Goal: Contribute content

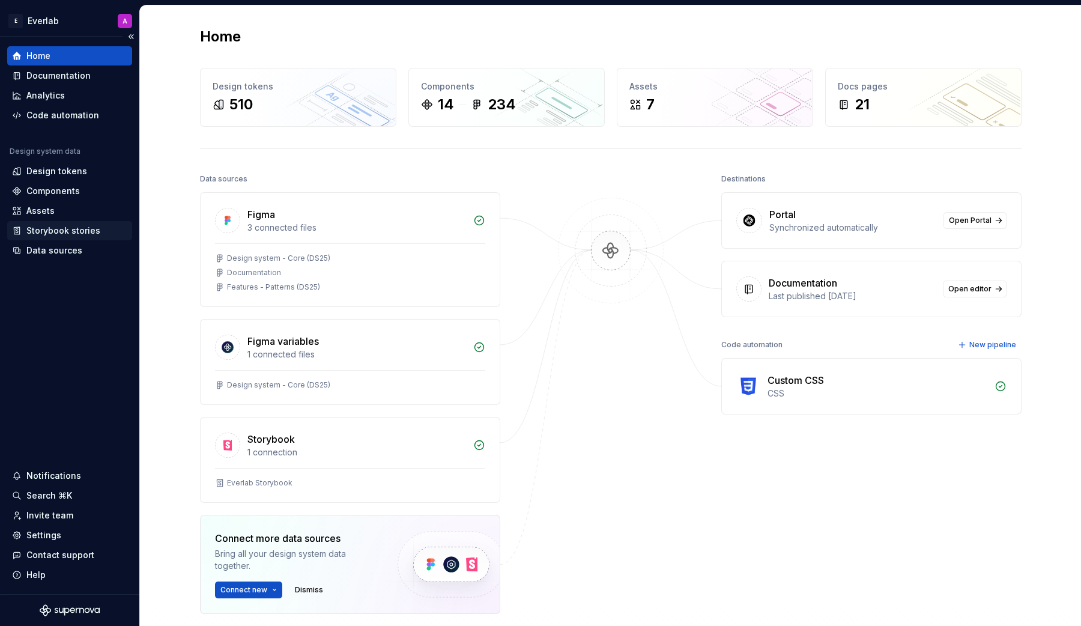
click at [47, 228] on div "Storybook stories" at bounding box center [63, 231] width 74 height 12
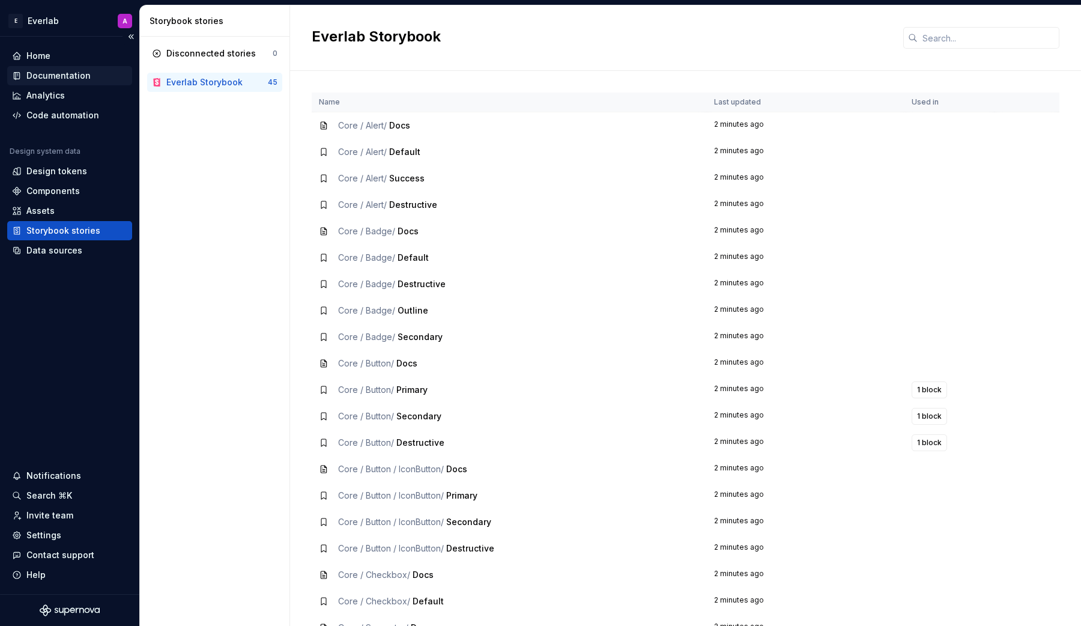
click at [59, 76] on div "Documentation" at bounding box center [58, 76] width 64 height 12
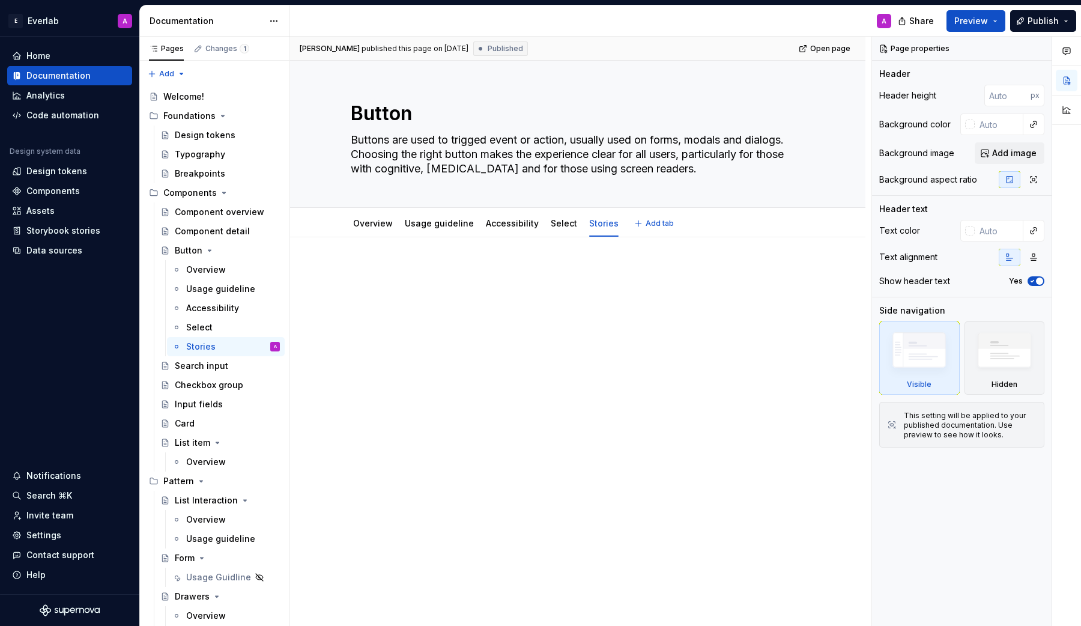
type textarea "*"
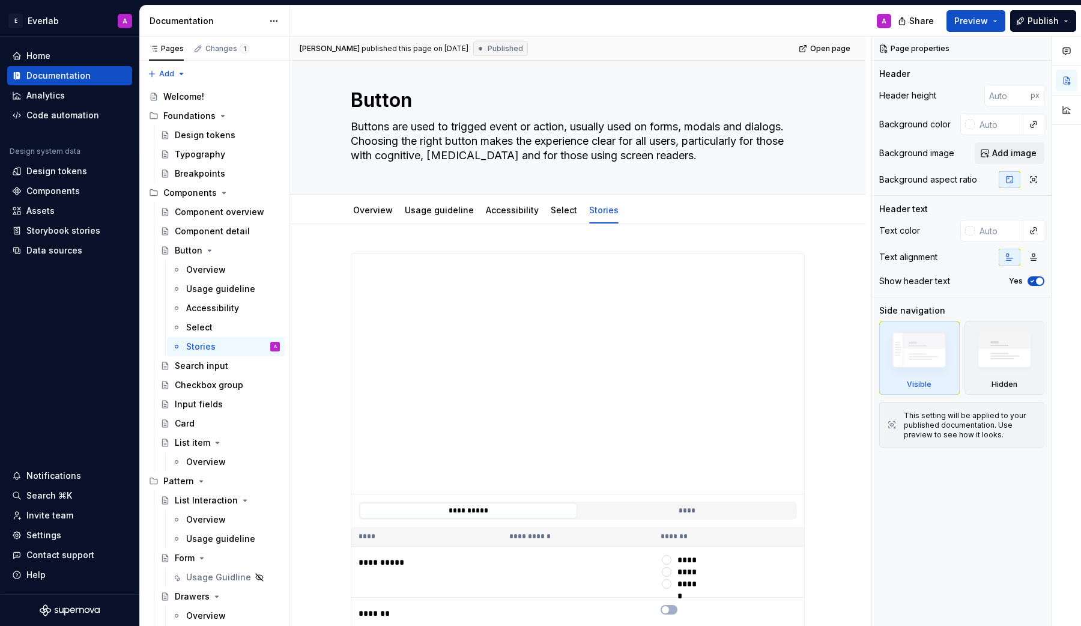
scroll to position [16, 0]
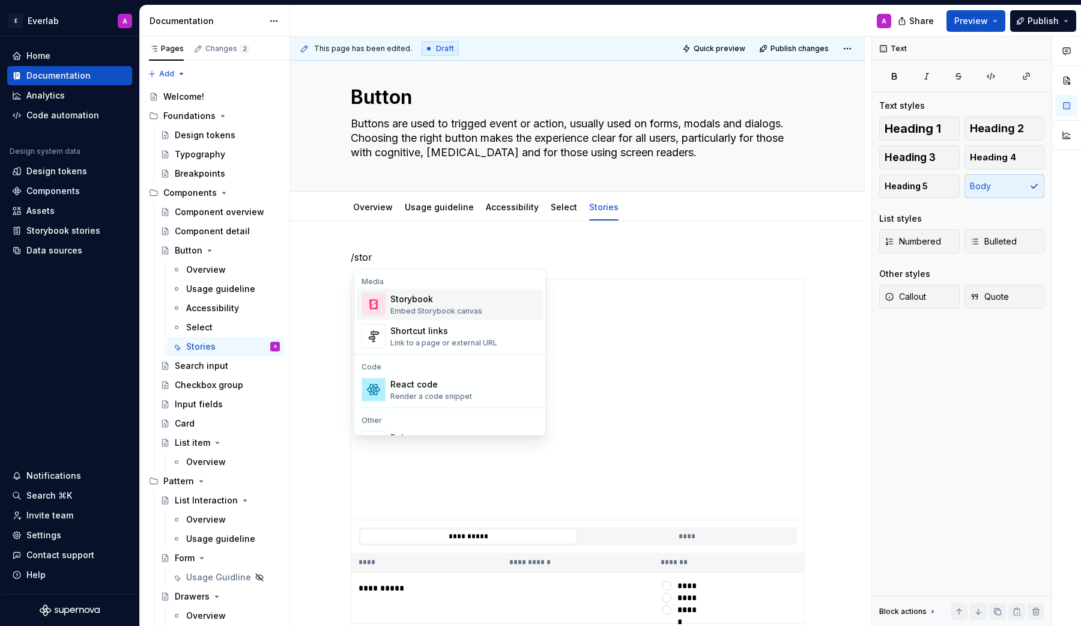
click at [396, 300] on div "Storybook" at bounding box center [436, 299] width 92 height 12
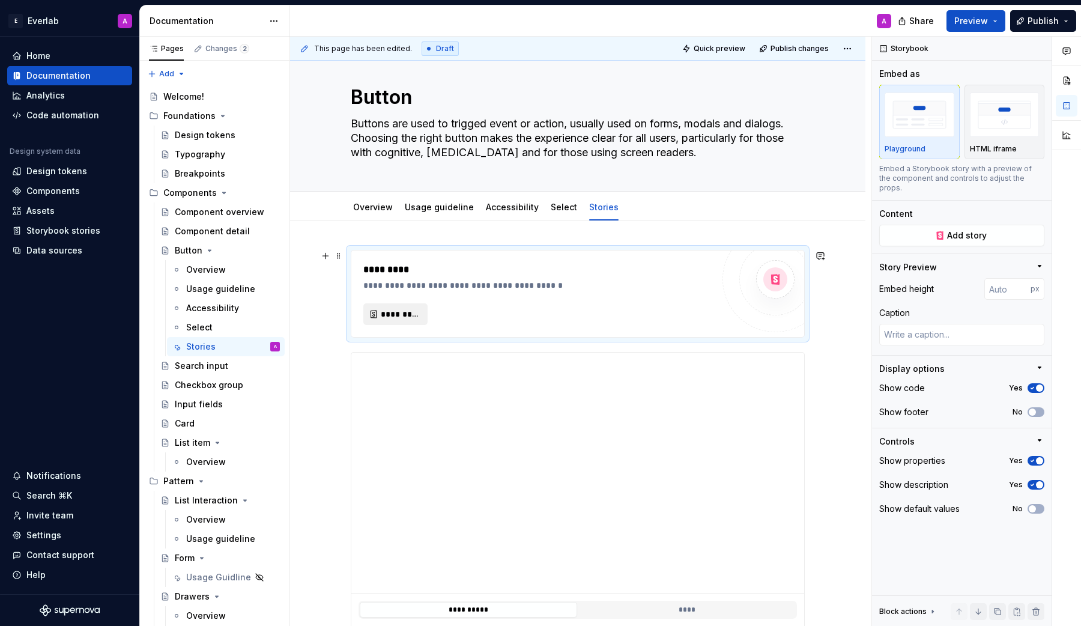
click at [400, 318] on span "*********" at bounding box center [400, 314] width 39 height 12
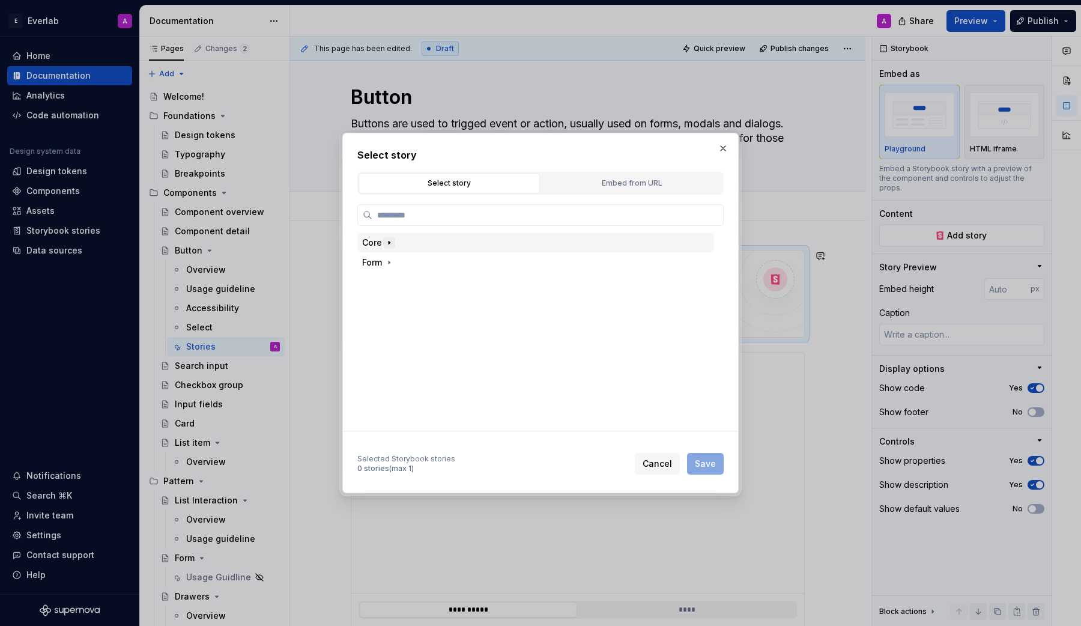
click at [390, 244] on icon "button" at bounding box center [389, 243] width 10 height 10
click at [391, 404] on icon "button" at bounding box center [389, 401] width 10 height 10
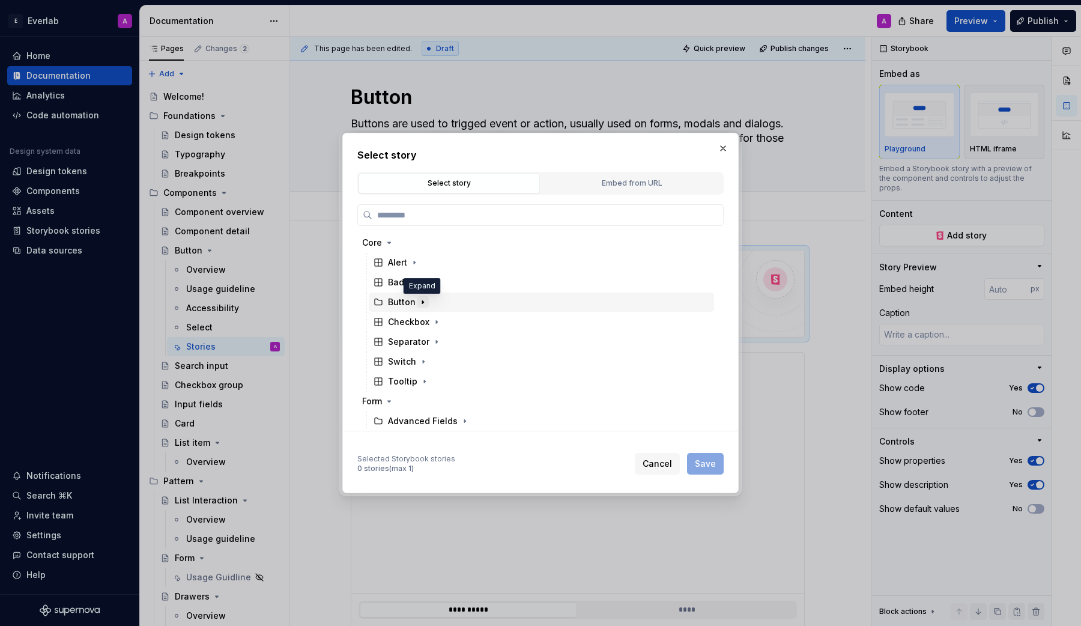
click at [424, 303] on icon "button" at bounding box center [423, 302] width 10 height 10
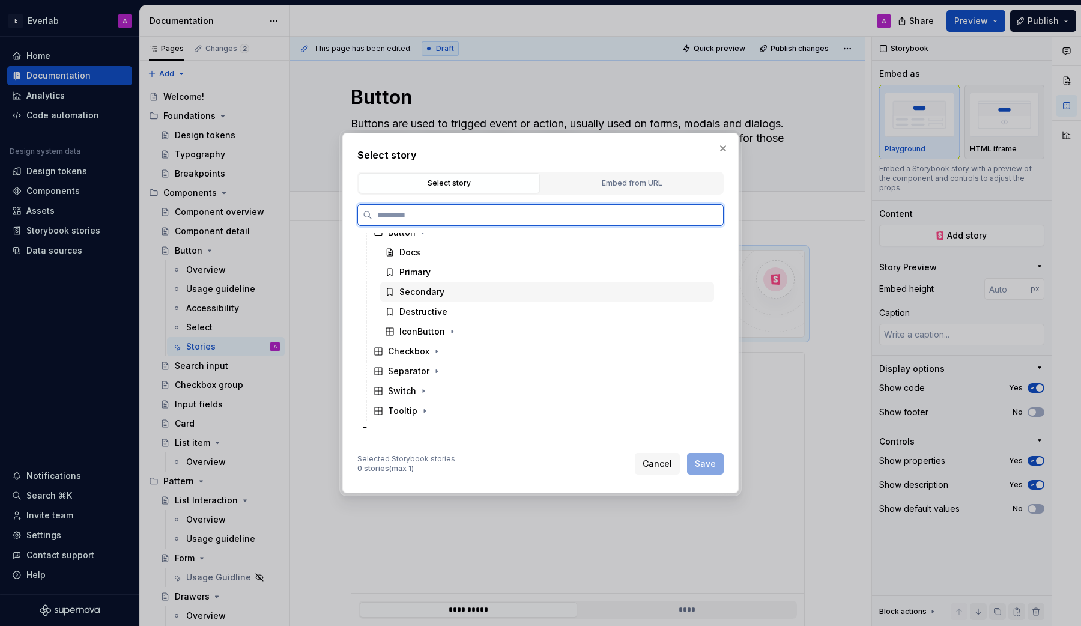
click at [418, 294] on div "Secondary" at bounding box center [421, 292] width 45 height 12
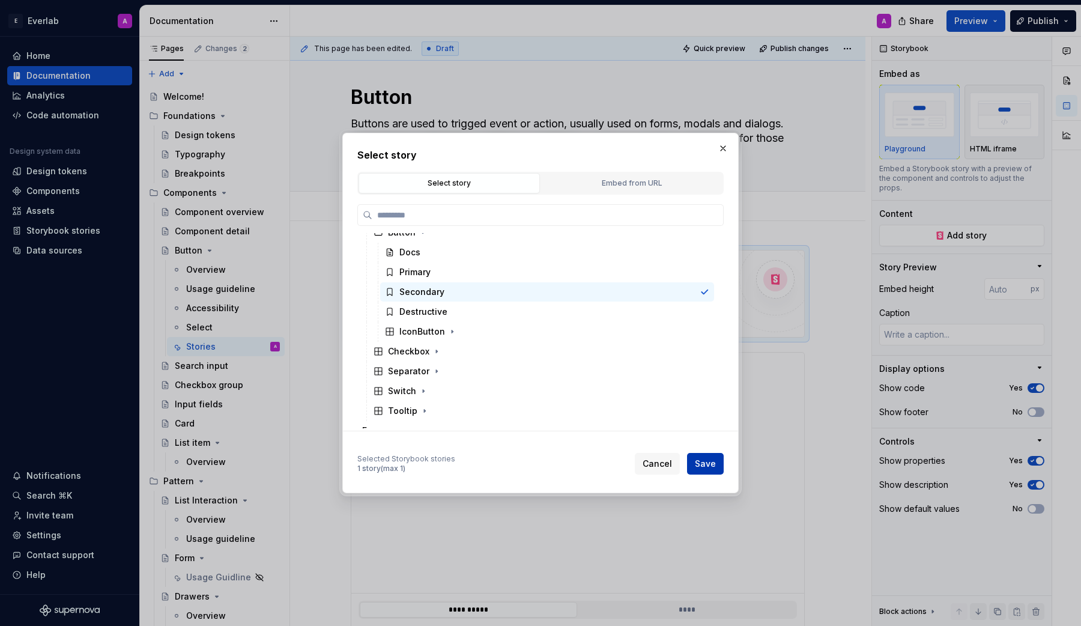
click at [702, 461] on span "Save" at bounding box center [705, 463] width 21 height 12
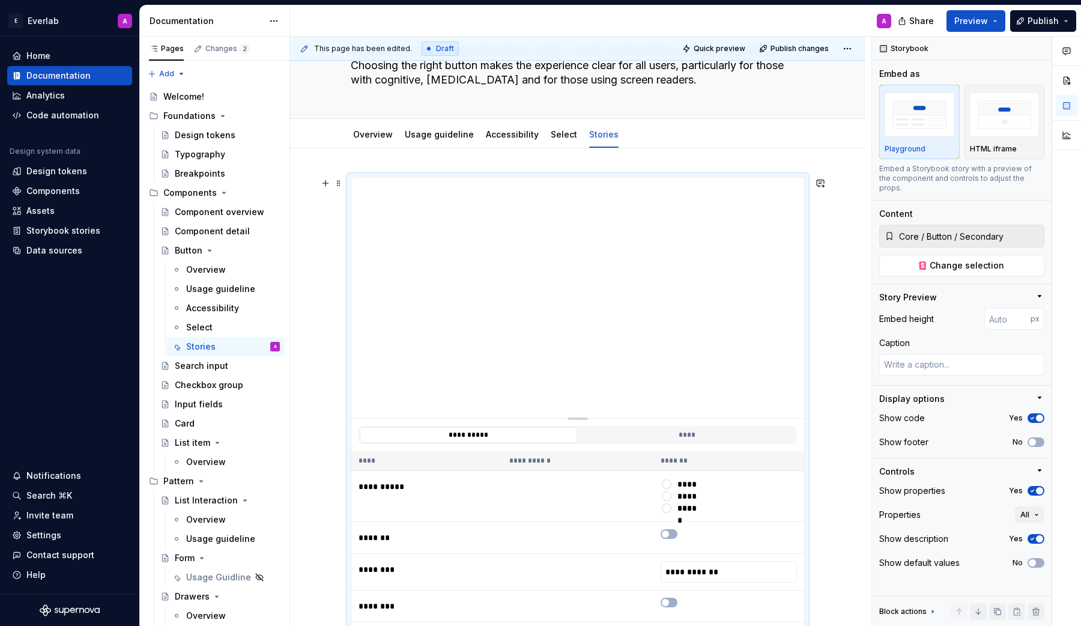
scroll to position [49, 0]
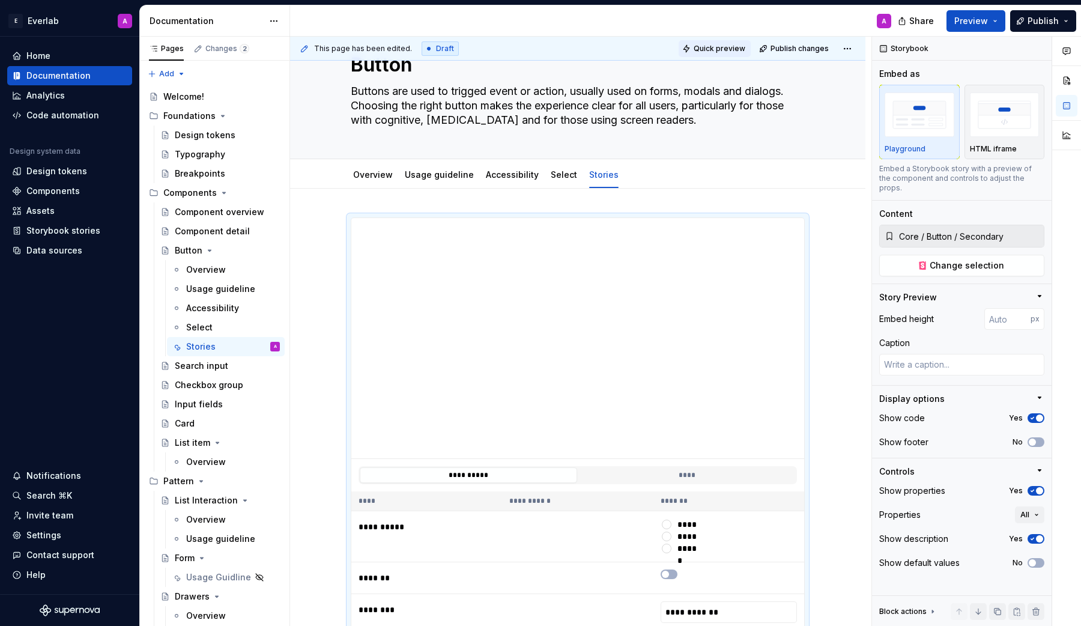
click at [719, 47] on span "Quick preview" at bounding box center [719, 49] width 52 height 10
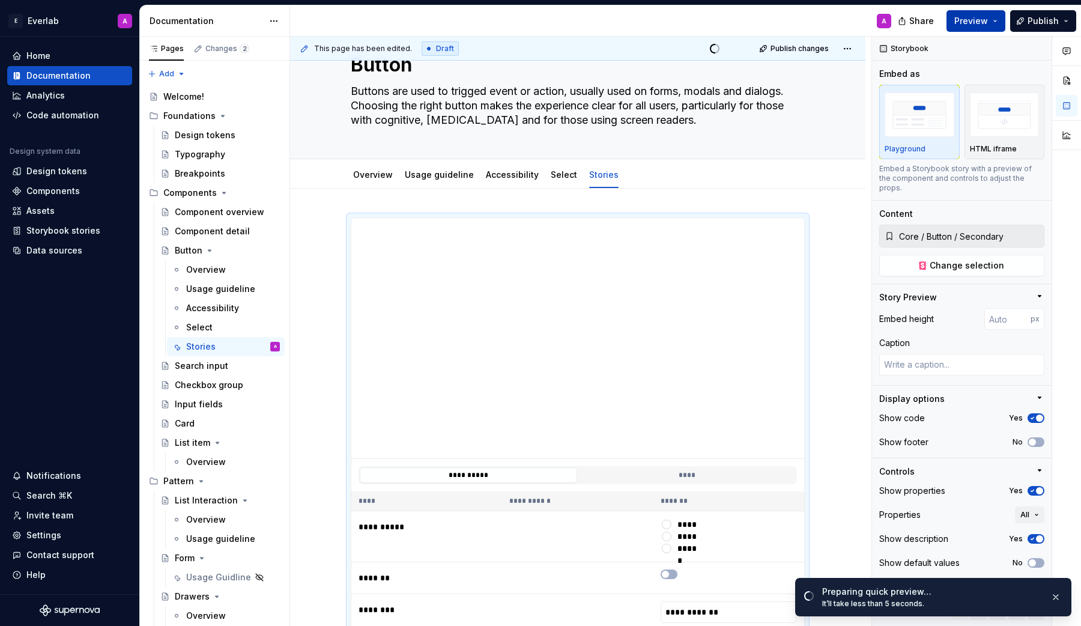
click at [983, 22] on span "Preview" at bounding box center [971, 21] width 34 height 12
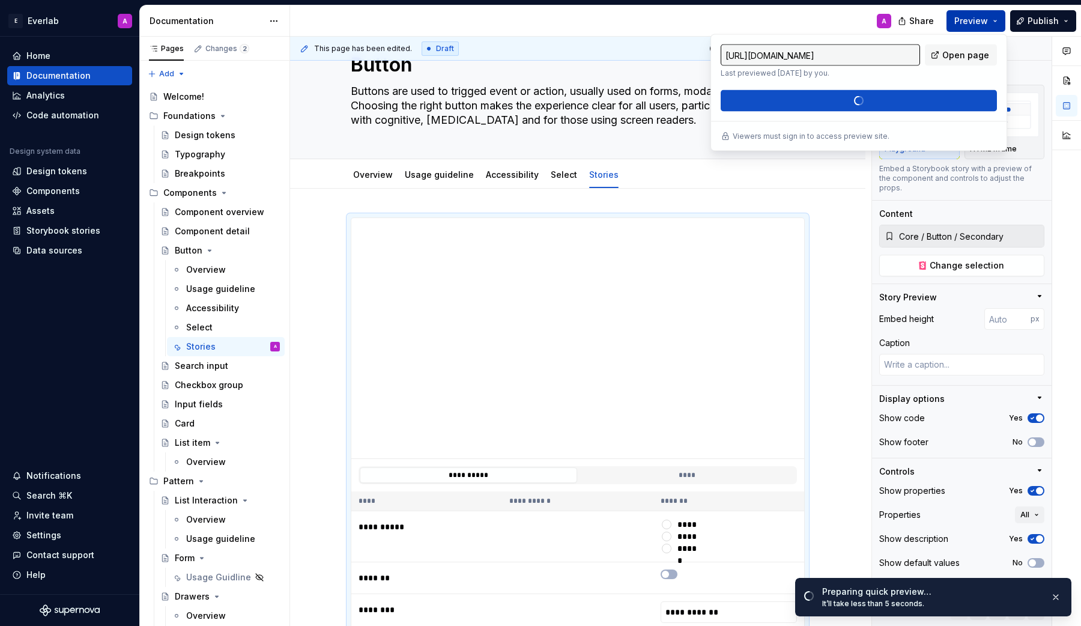
type textarea "*"
type input "[URL][DOMAIN_NAME]"
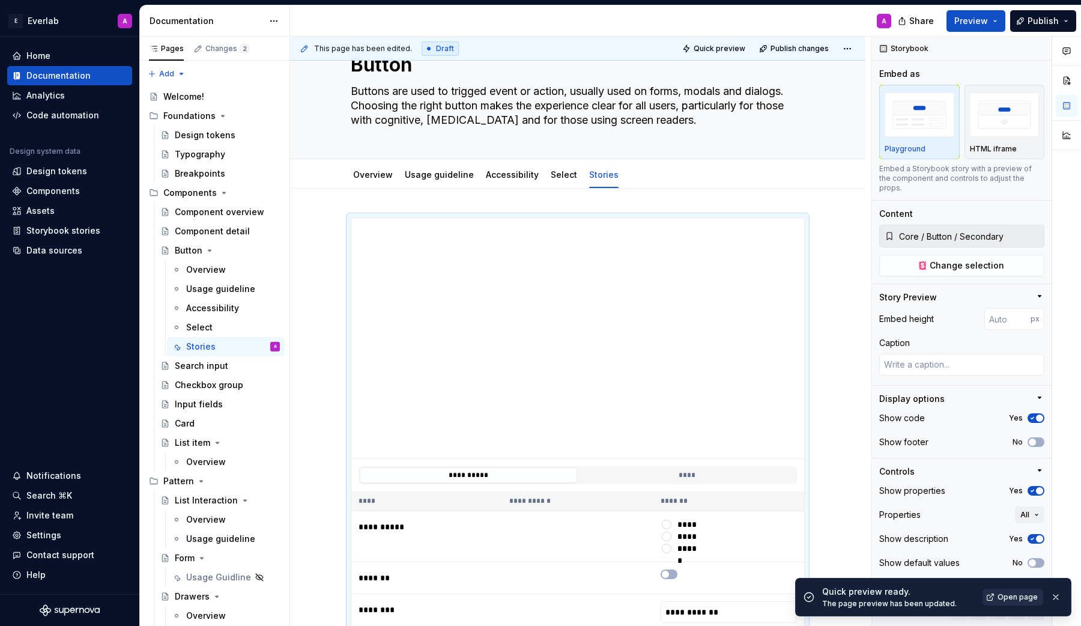
click at [1024, 597] on span "Open page" at bounding box center [1017, 597] width 40 height 10
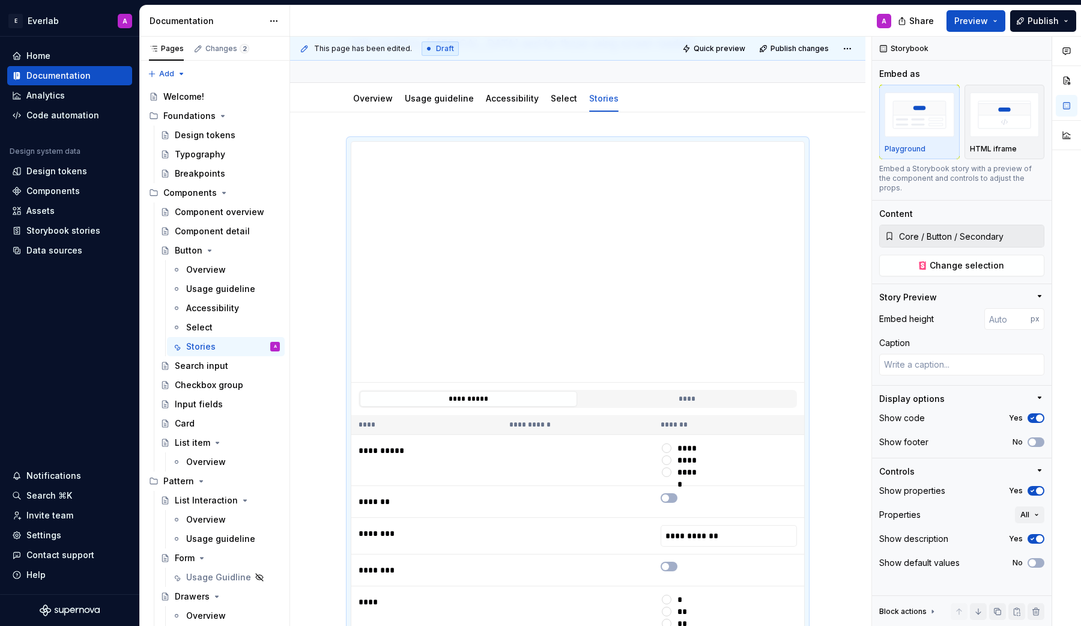
scroll to position [95, 0]
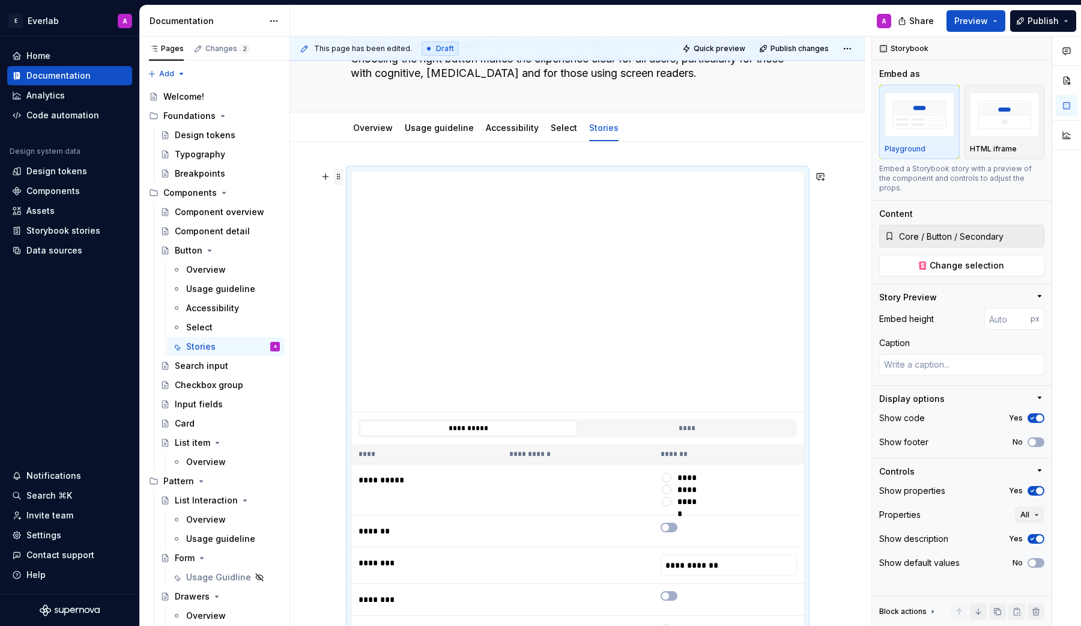
click at [342, 178] on span at bounding box center [339, 176] width 10 height 17
click at [375, 288] on div "Delete" at bounding box center [398, 283] width 78 height 12
type textarea "*"
type input "Core / Button / Primary"
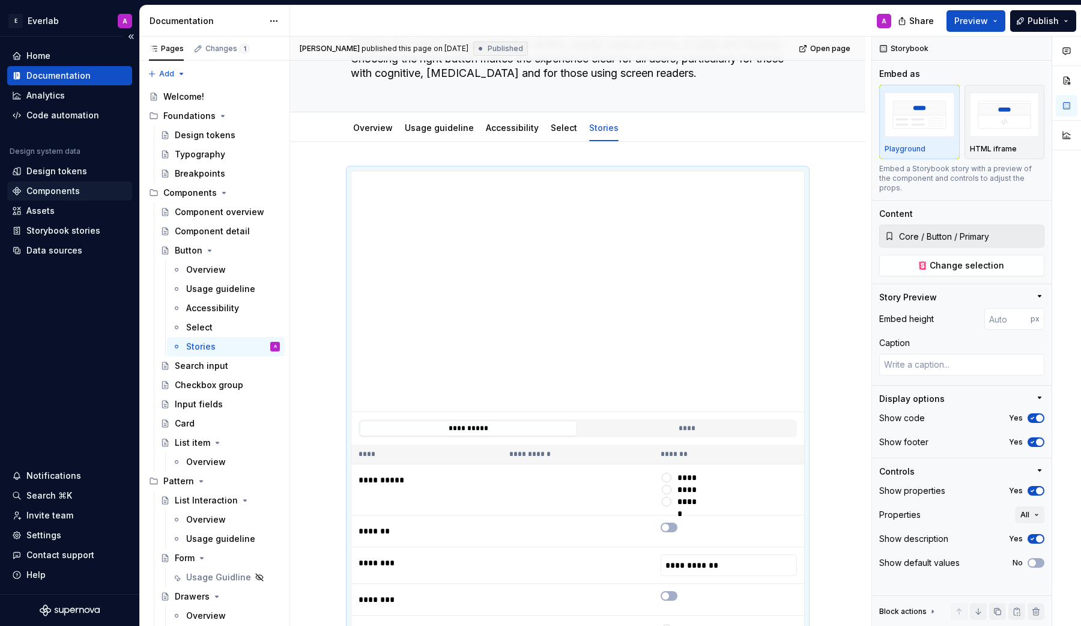
click at [80, 184] on div "Components" at bounding box center [69, 190] width 125 height 19
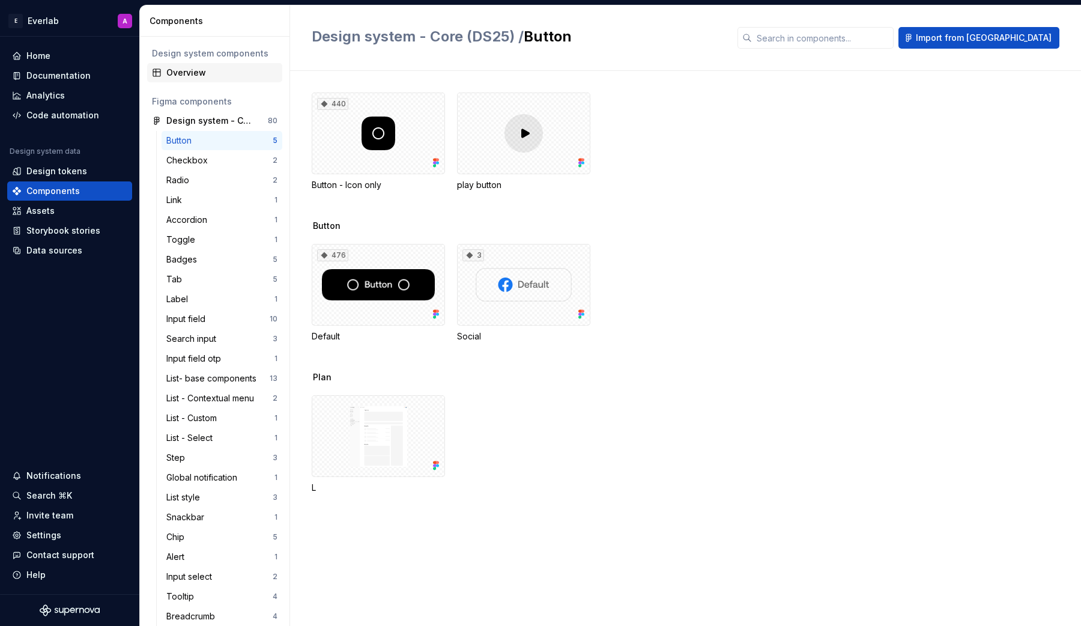
click at [198, 76] on div "Overview" at bounding box center [221, 73] width 111 height 12
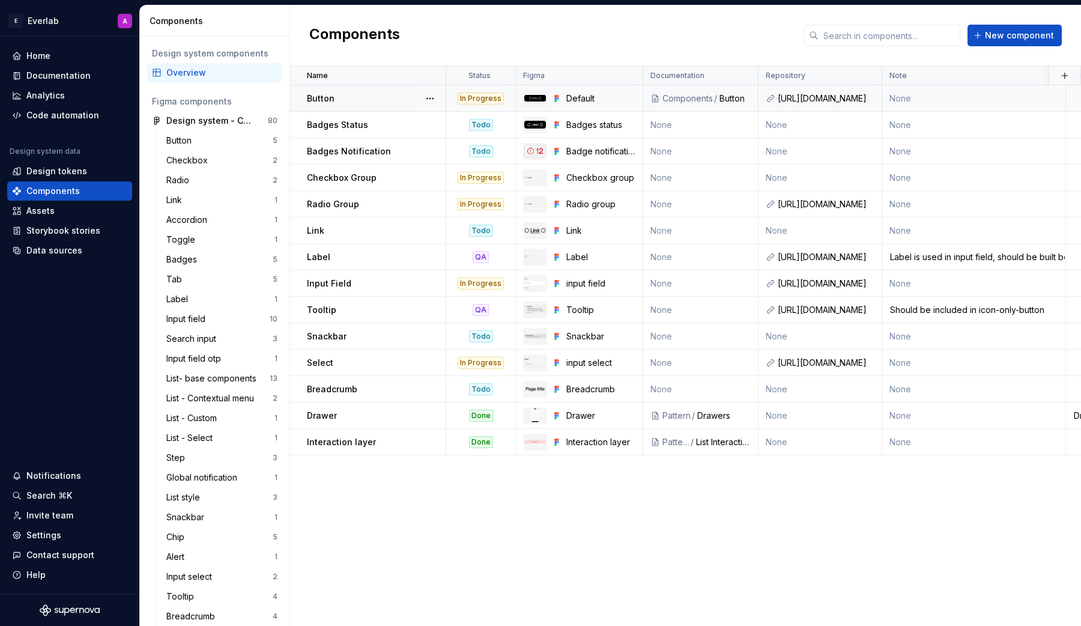
click at [702, 101] on div "Components" at bounding box center [687, 98] width 50 height 12
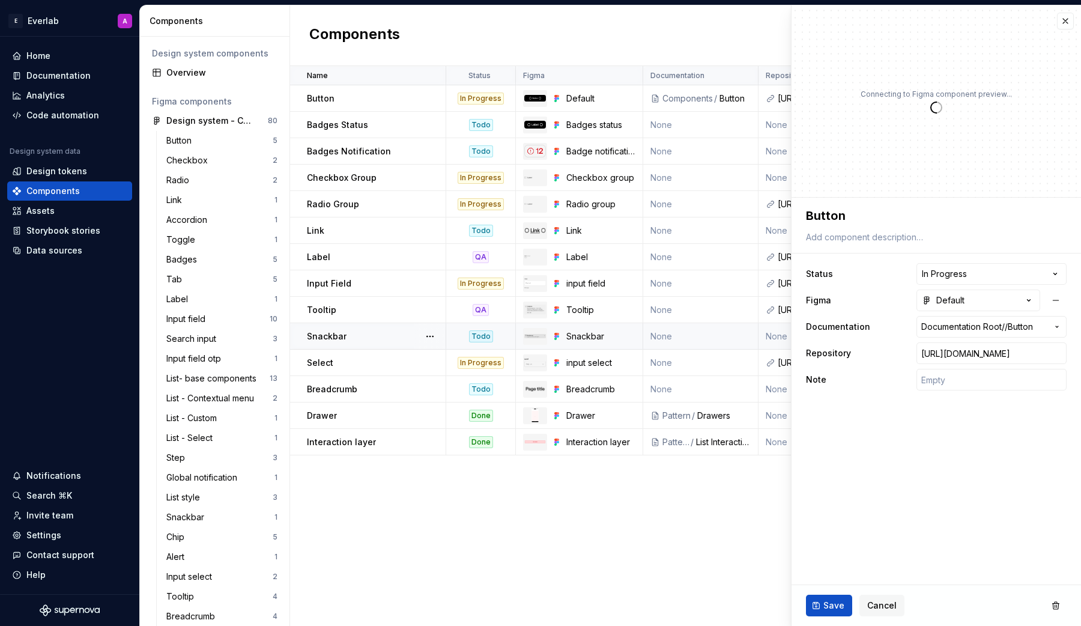
type textarea "*"
click at [1058, 324] on icon "button" at bounding box center [1057, 327] width 10 height 10
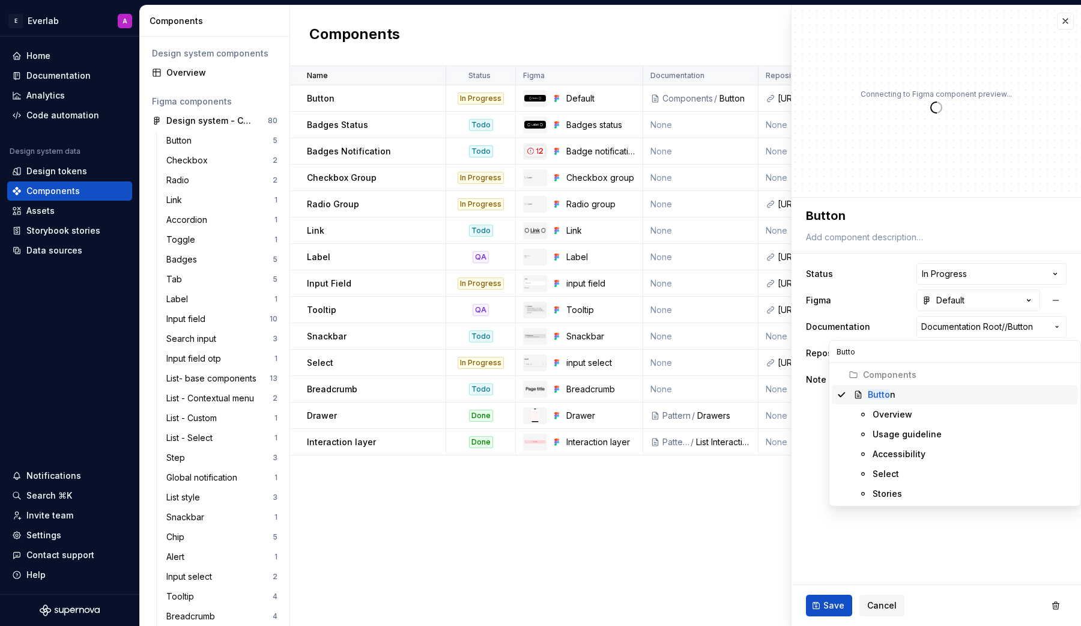
type input "Button"
type textarea "*"
type input "Button"
click at [883, 393] on mark "Button" at bounding box center [882, 394] width 28 height 10
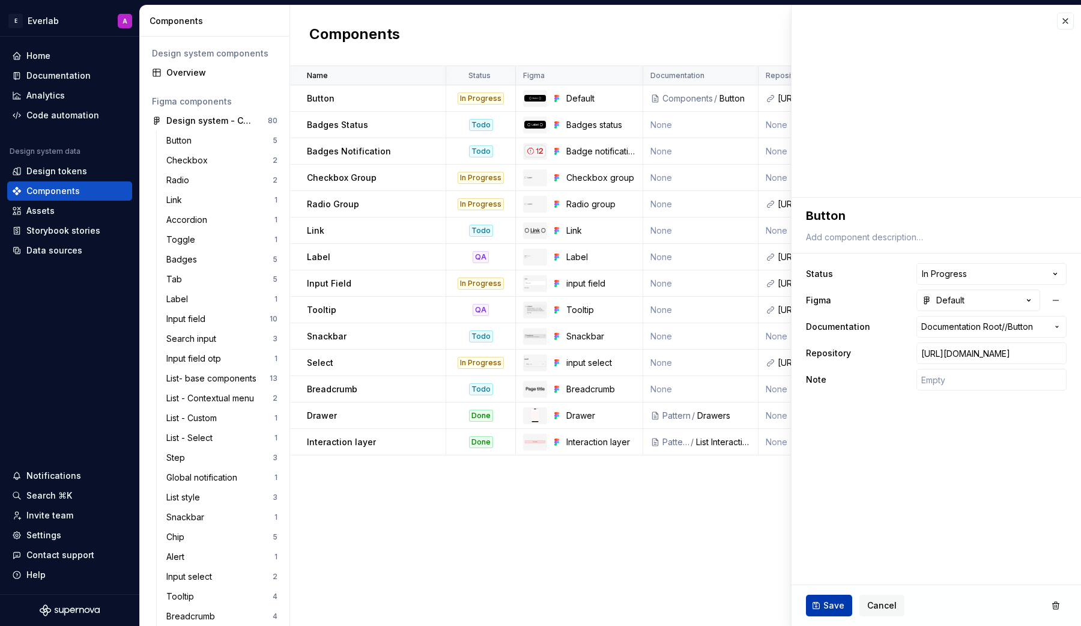
click at [824, 604] on span "Save" at bounding box center [833, 605] width 21 height 12
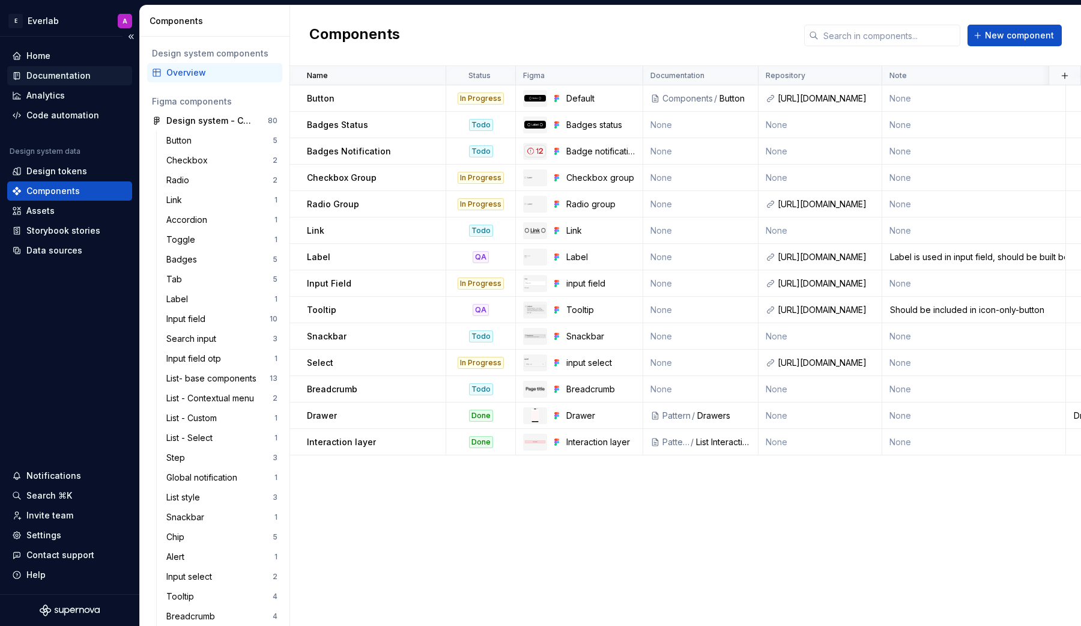
click at [61, 75] on div "Documentation" at bounding box center [58, 76] width 64 height 12
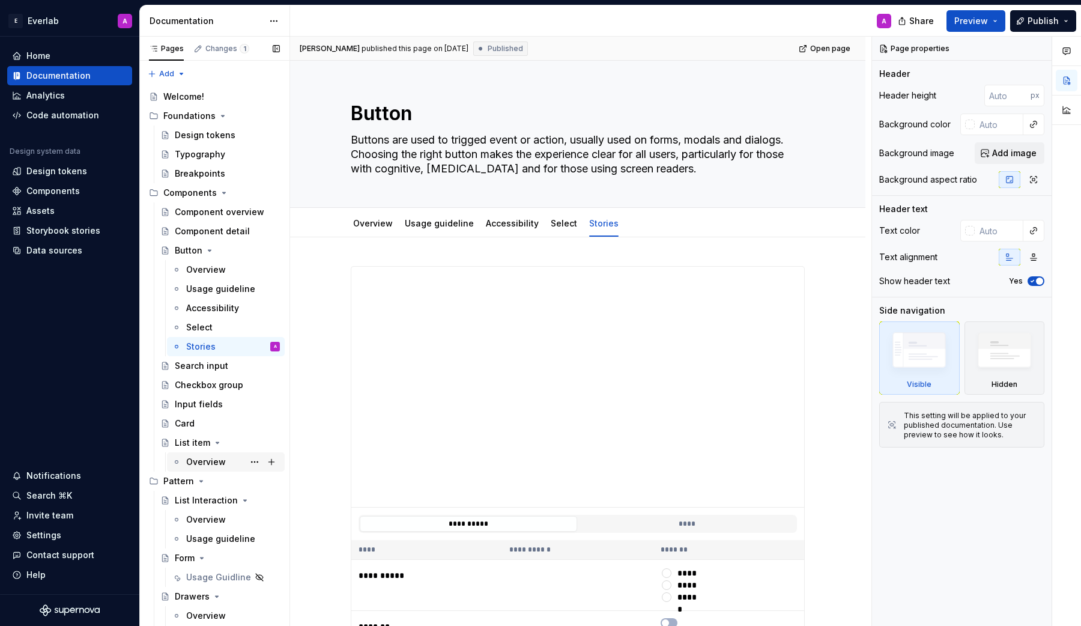
scroll to position [16, 0]
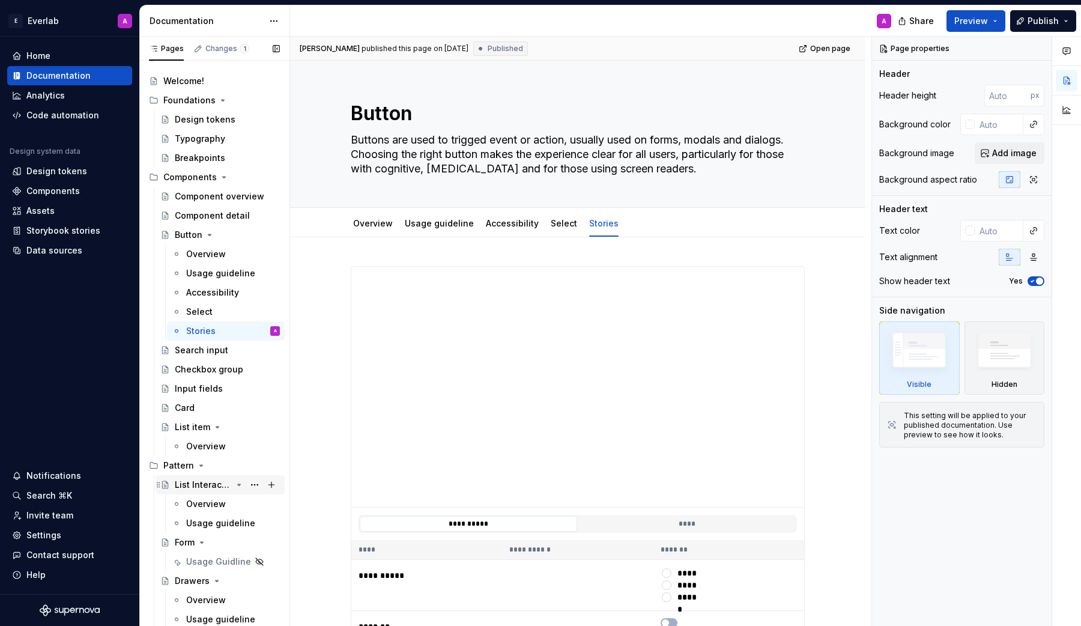
click at [203, 485] on div "List Interaction" at bounding box center [203, 485] width 57 height 12
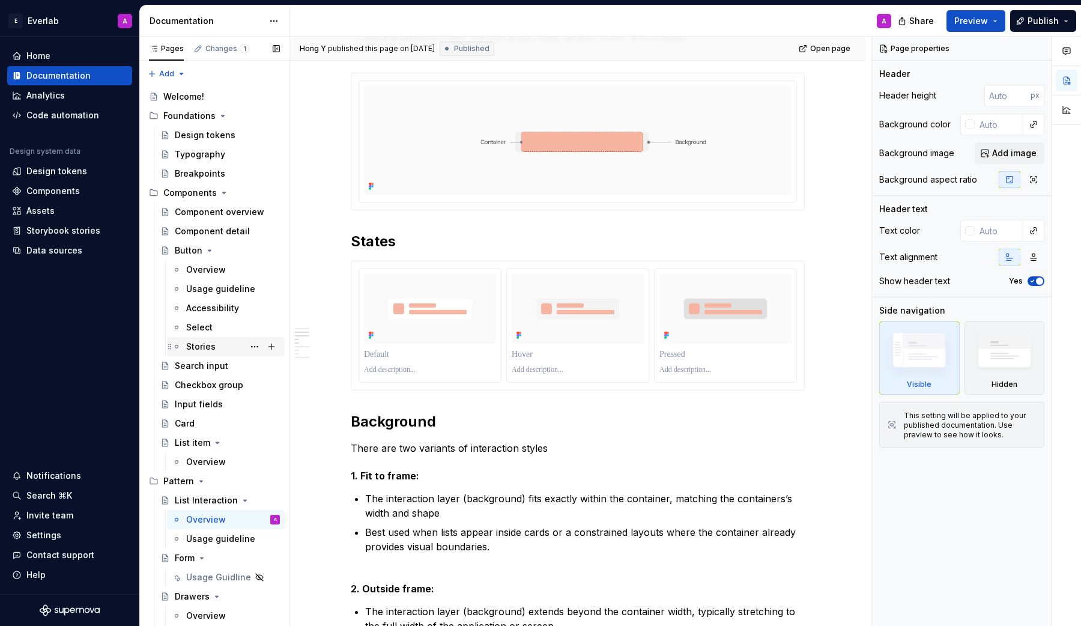
click at [192, 348] on div "Stories" at bounding box center [200, 346] width 29 height 12
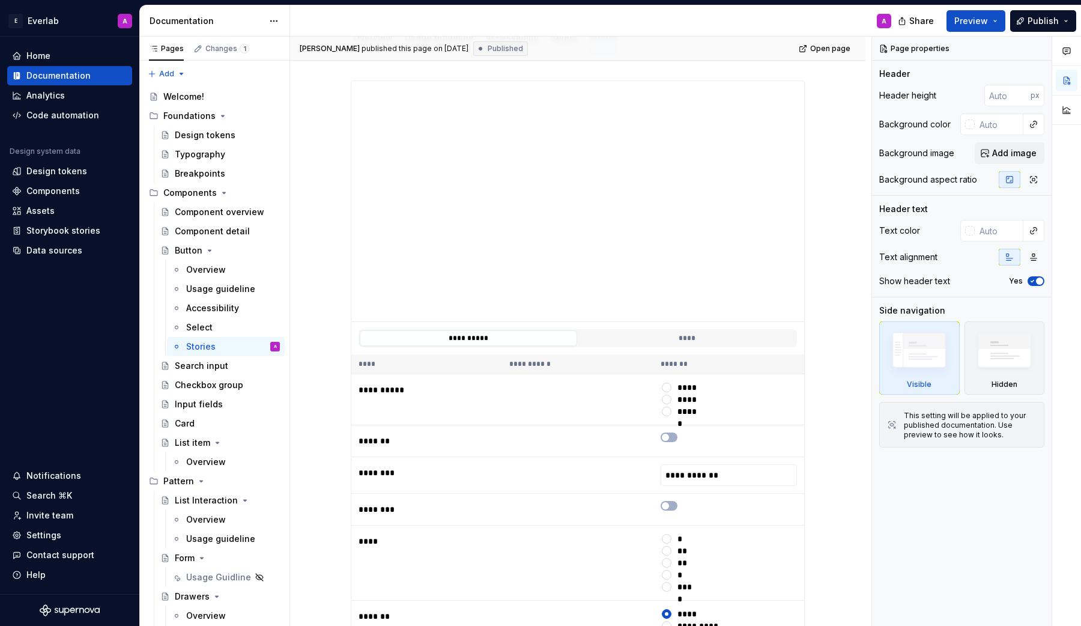
scroll to position [187, 0]
type textarea "*"
